Goal: Find specific page/section: Find specific page/section

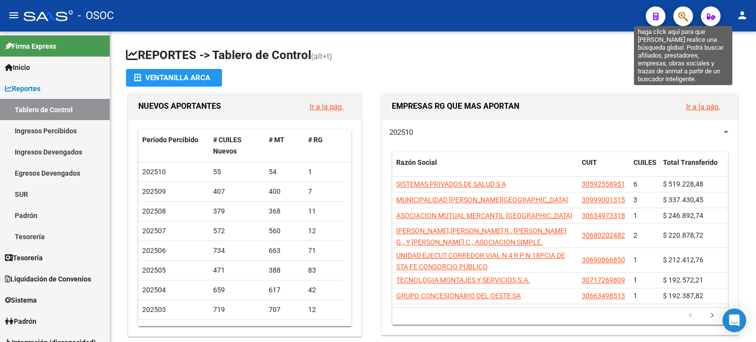
click at [683, 12] on icon "button" at bounding box center [683, 16] width 10 height 11
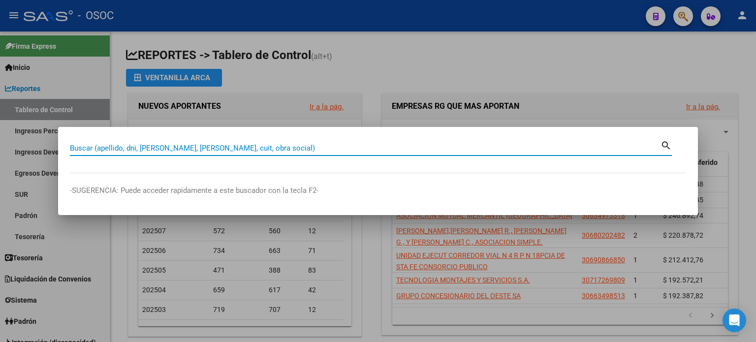
paste input "43241980"
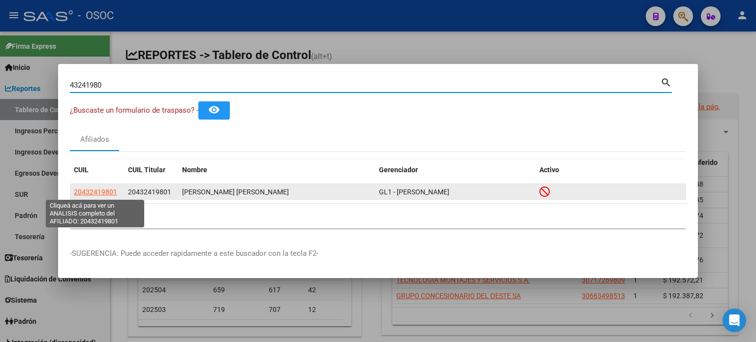
click at [103, 192] on span "20432419801" at bounding box center [95, 192] width 43 height 8
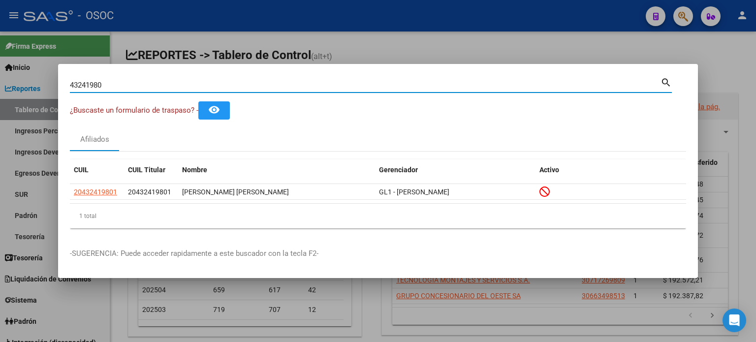
drag, startPoint x: 113, startPoint y: 81, endPoint x: 43, endPoint y: 80, distance: 69.4
click at [43, 80] on div "43241980 Buscar (apellido, dni, cuil, nro traspaso, cuit, obra social) search ¿…" at bounding box center [378, 171] width 756 height 342
paste input "53891867"
type input "53891867"
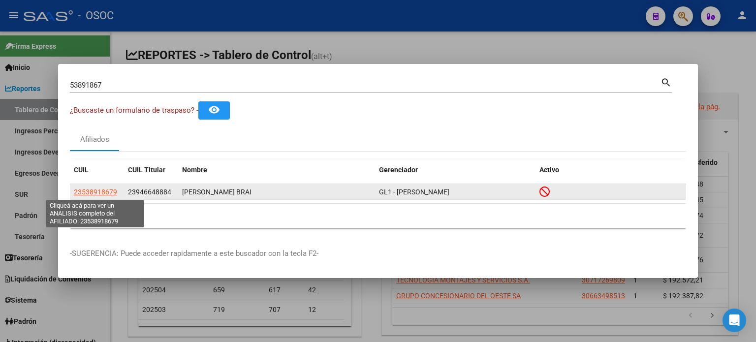
click at [95, 192] on span "23538918679" at bounding box center [95, 192] width 43 height 8
type textarea "23538918679"
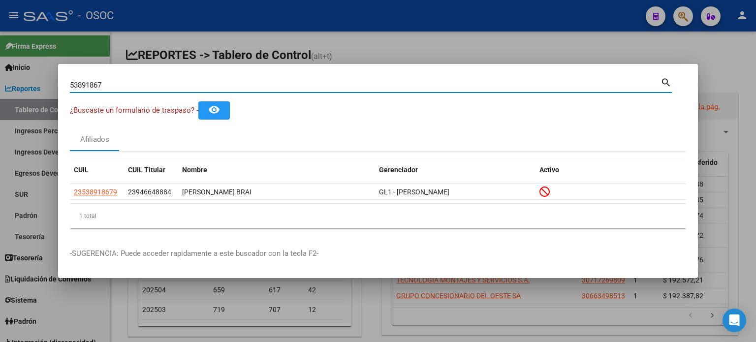
drag, startPoint x: 110, startPoint y: 84, endPoint x: 55, endPoint y: 80, distance: 55.3
click at [55, 80] on div "53891867 Buscar (apellido, dni, cuil, nro traspaso, cuit, obra social) search ¿…" at bounding box center [378, 171] width 756 height 342
paste input "92937854"
type input "92937854"
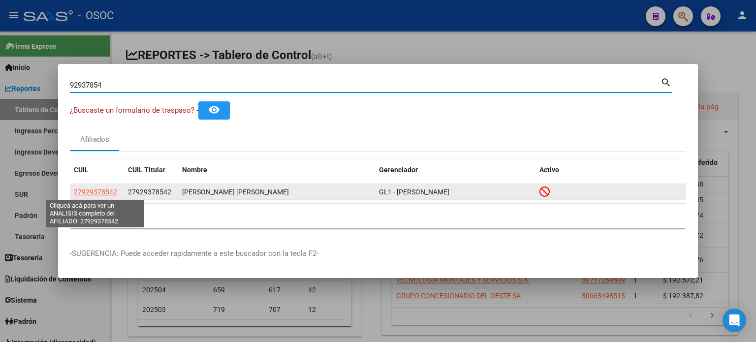
click at [98, 190] on span "27929378542" at bounding box center [95, 192] width 43 height 8
type textarea "27929378542"
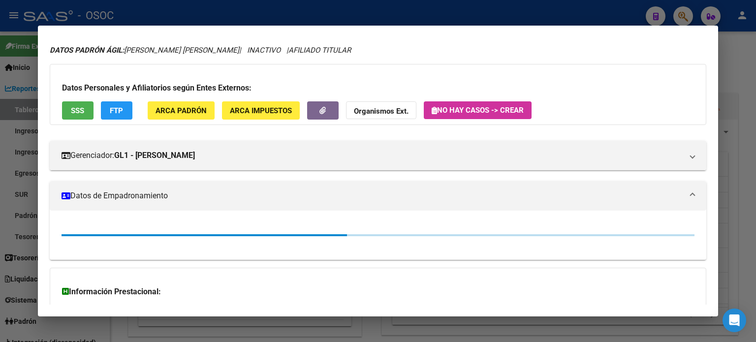
scroll to position [49, 0]
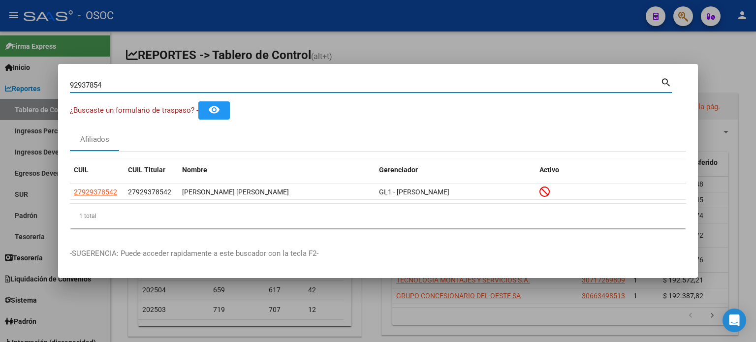
drag, startPoint x: 104, startPoint y: 86, endPoint x: 0, endPoint y: 85, distance: 104.4
click at [0, 85] on div "92937854 Buscar (apellido, dni, cuil, [PERSON_NAME], cuit, obra social) search …" at bounding box center [378, 171] width 756 height 342
paste input "94255"
type input "92994255"
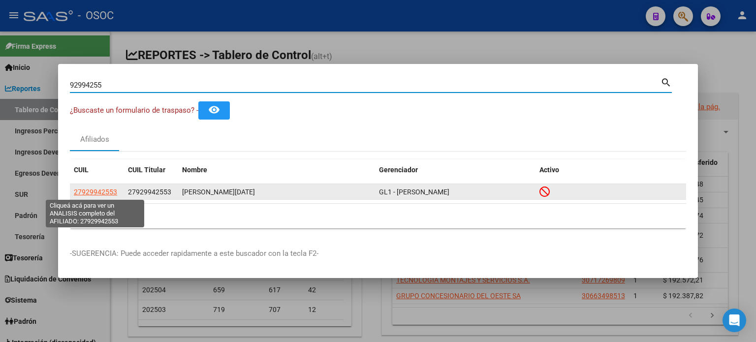
click at [97, 189] on span "27929942553" at bounding box center [95, 192] width 43 height 8
type textarea "27929942553"
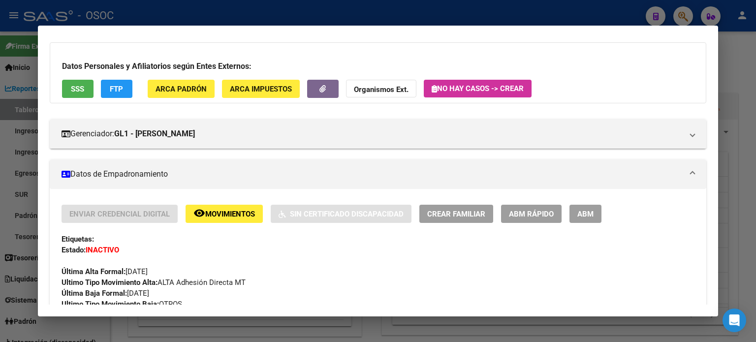
scroll to position [148, 0]
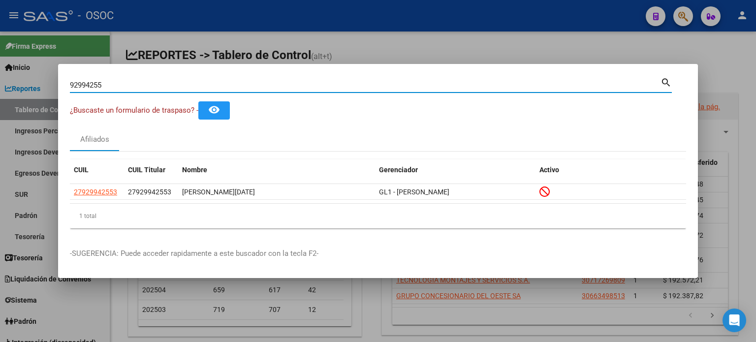
drag, startPoint x: 110, startPoint y: 89, endPoint x: 12, endPoint y: 85, distance: 97.6
click at [12, 85] on div "92994255 Buscar (apellido, dni, cuil, [PERSON_NAME], cuit, obra social) search …" at bounding box center [378, 171] width 756 height 342
paste input "53080218"
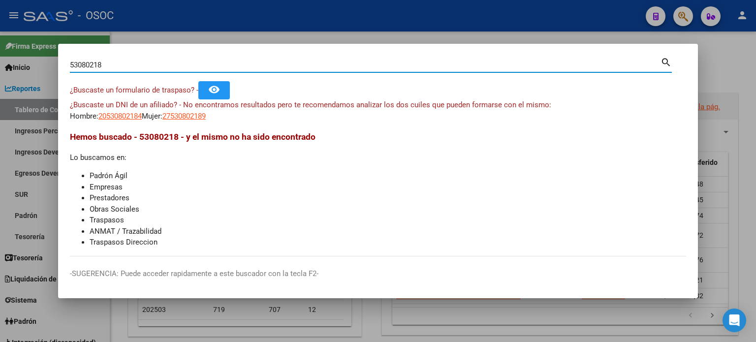
drag, startPoint x: 47, startPoint y: 48, endPoint x: 42, endPoint y: 48, distance: 4.9
click at [43, 48] on div "53080218 Buscar (apellido, dni, cuil, nro traspaso, cuit, obra social) search ¿…" at bounding box center [378, 171] width 756 height 342
paste input "32849083"
type input "32849083"
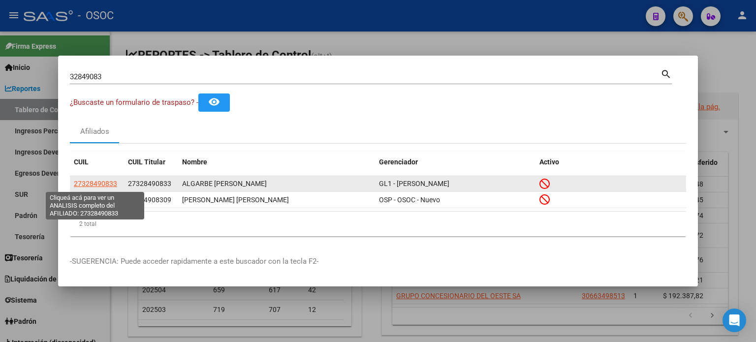
click at [96, 186] on span "27328490833" at bounding box center [95, 184] width 43 height 8
type textarea "27328490833"
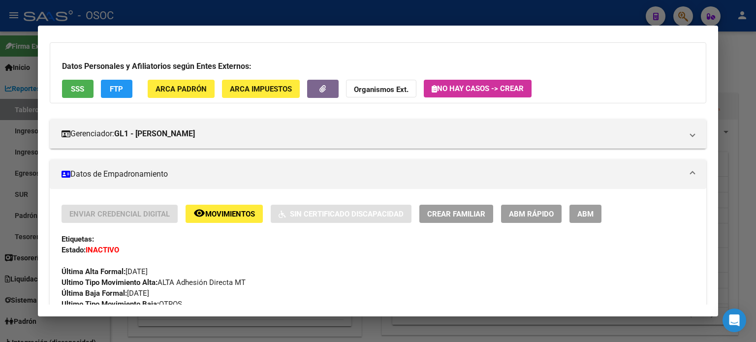
scroll to position [0, 0]
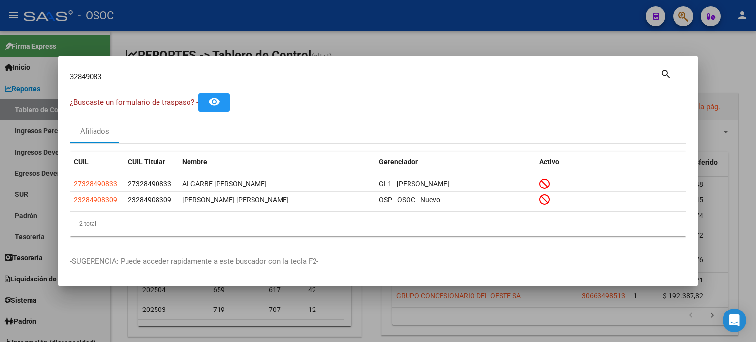
drag, startPoint x: 120, startPoint y: 80, endPoint x: 31, endPoint y: 78, distance: 89.1
click at [31, 78] on div "32849083 Buscar (apellido, dni, cuil, nro traspaso, cuit, obra social) search ¿…" at bounding box center [378, 171] width 756 height 342
click at [246, 74] on input "32849083" at bounding box center [365, 76] width 591 height 9
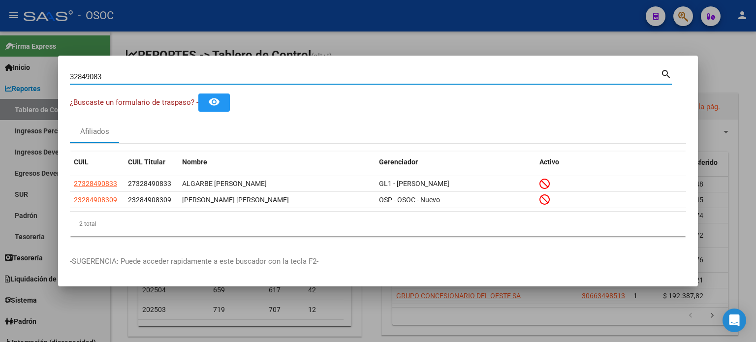
drag, startPoint x: 132, startPoint y: 78, endPoint x: 29, endPoint y: 82, distance: 103.5
click at [29, 82] on div "32849083 Buscar (apellido, dni, cuil, nro traspaso, cuit, obra social) search ¿…" at bounding box center [378, 171] width 756 height 342
paste input "9646157"
type input "39646157"
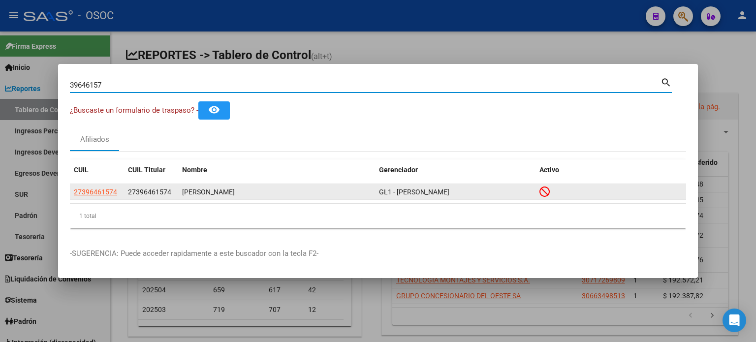
click at [97, 188] on span "27396461574" at bounding box center [95, 192] width 43 height 8
type textarea "27396461574"
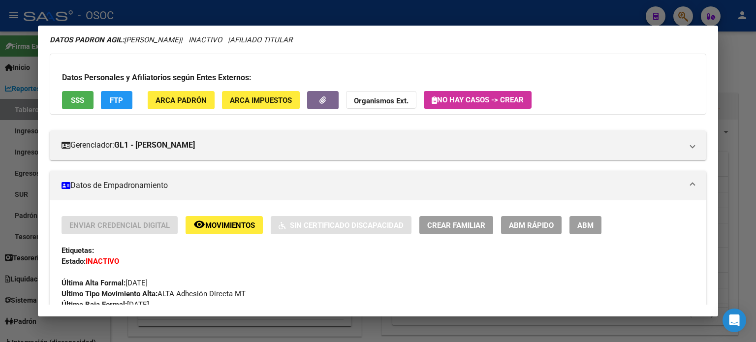
scroll to position [98, 0]
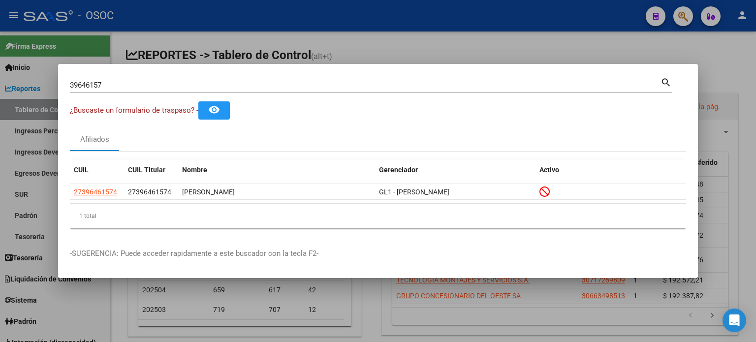
drag, startPoint x: 114, startPoint y: 91, endPoint x: 40, endPoint y: 94, distance: 74.4
click at [30, 90] on div "39646157 Buscar (apellido, dni, cuil, [PERSON_NAME], cuit, obra social) search …" at bounding box center [378, 171] width 756 height 342
click at [121, 87] on input "39646157" at bounding box center [365, 85] width 591 height 9
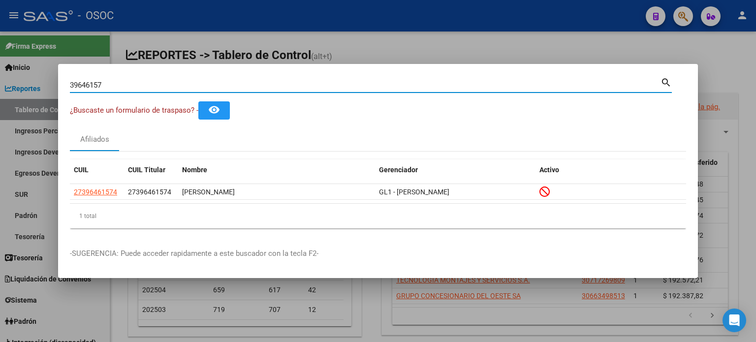
drag, startPoint x: 117, startPoint y: 81, endPoint x: 49, endPoint y: 76, distance: 68.1
click at [49, 76] on div "39646157 Buscar (apellido, dni, cuil, [PERSON_NAME], cuit, obra social) search …" at bounding box center [378, 171] width 756 height 342
paste input "95595604"
type input "95595604"
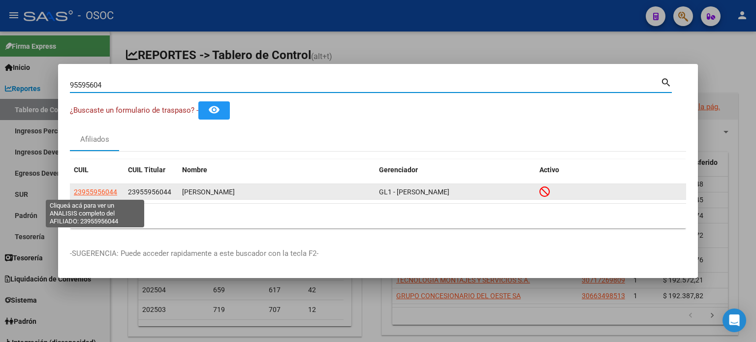
click at [99, 194] on span "23955956044" at bounding box center [95, 192] width 43 height 8
type textarea "23955956044"
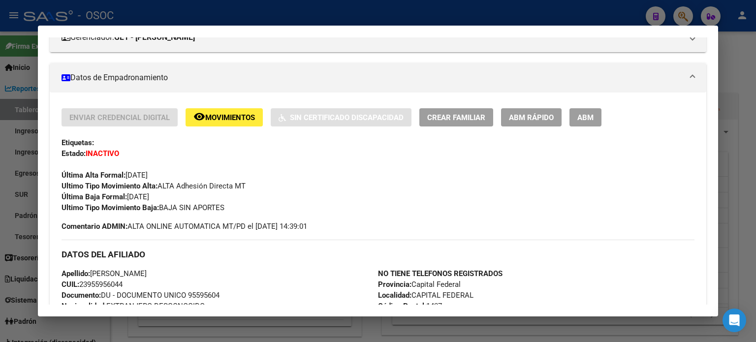
scroll to position [148, 0]
